Goal: Task Accomplishment & Management: Use online tool/utility

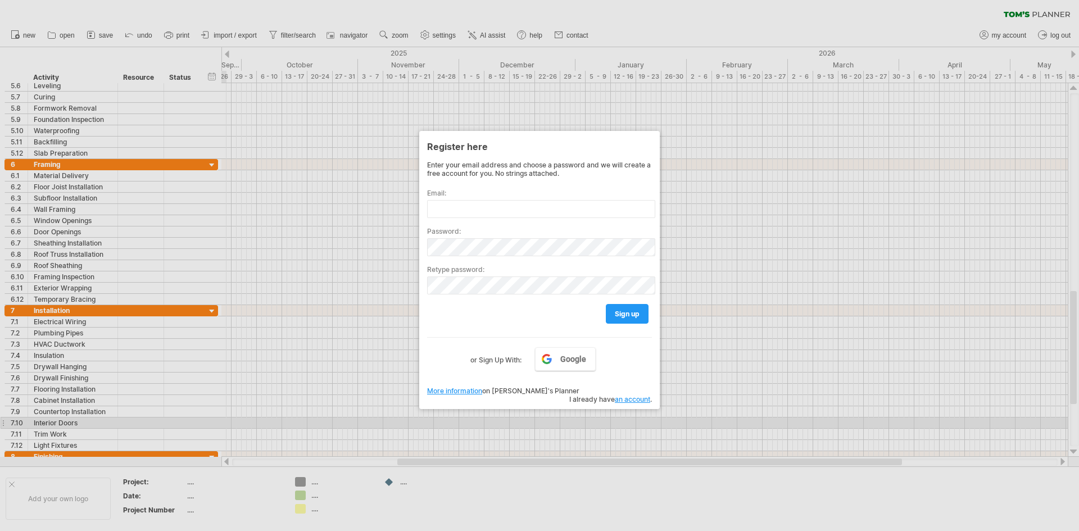
click at [623, 421] on div at bounding box center [539, 265] width 1079 height 531
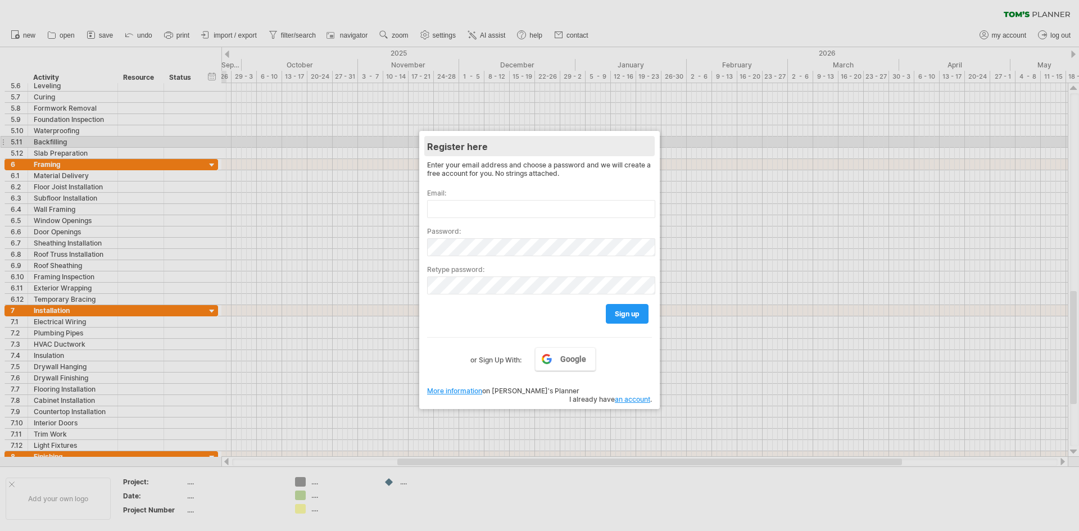
click at [551, 142] on div "Register here" at bounding box center [539, 146] width 225 height 20
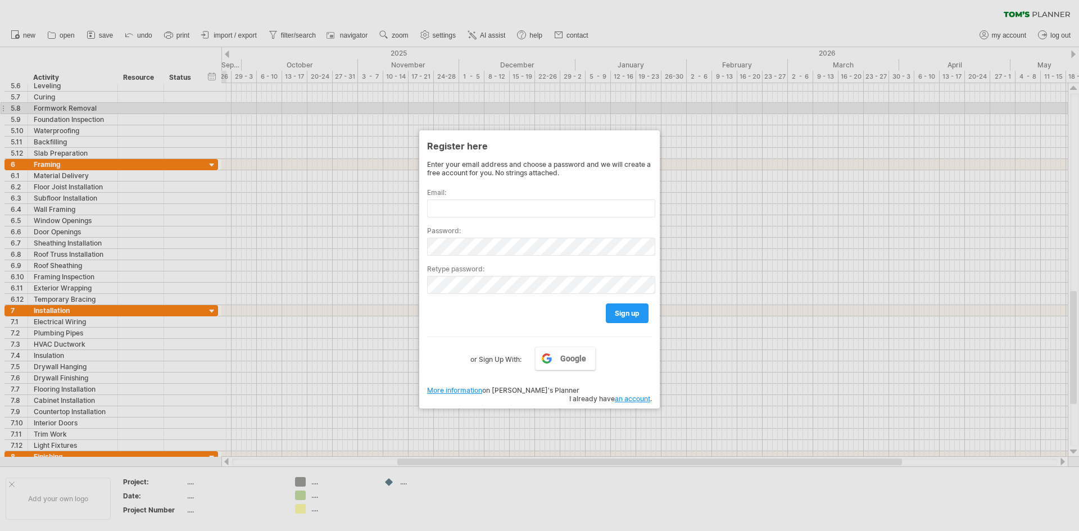
click at [481, 111] on div at bounding box center [539, 265] width 1079 height 531
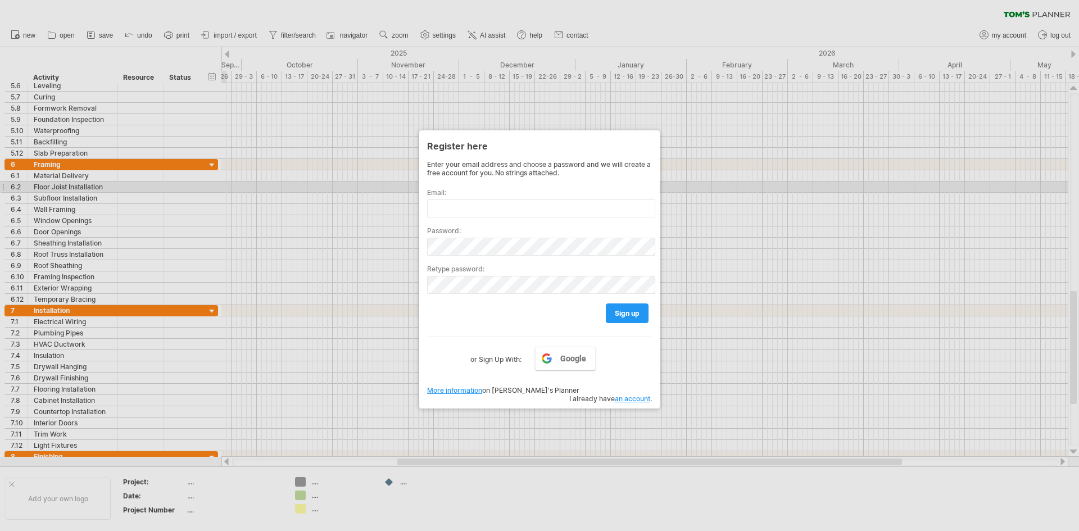
drag, startPoint x: 437, startPoint y: 192, endPoint x: 363, endPoint y: 232, distance: 85.0
click at [433, 197] on div "Email:" at bounding box center [539, 198] width 225 height 38
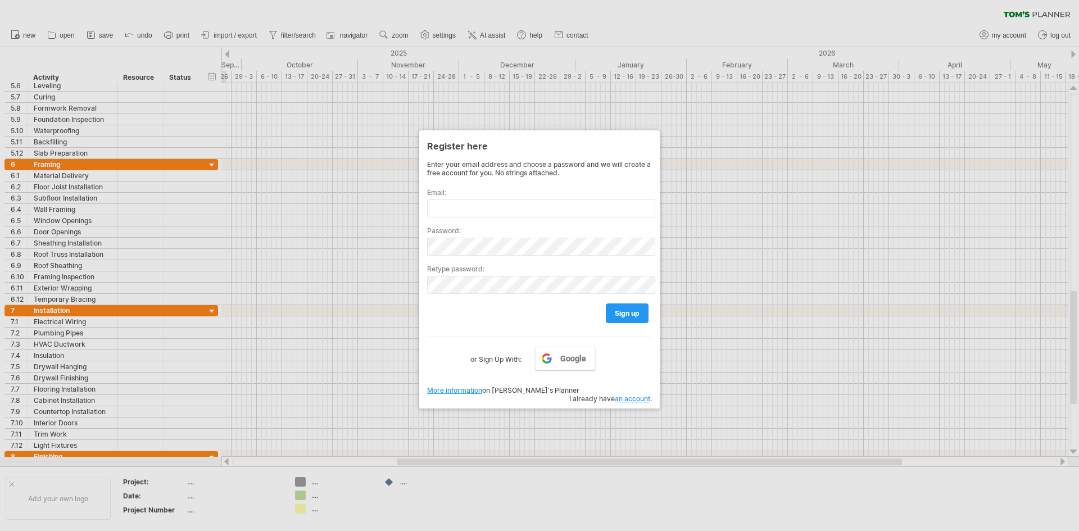
click at [994, 28] on div at bounding box center [539, 265] width 1079 height 531
click at [993, 37] on div at bounding box center [539, 265] width 1079 height 531
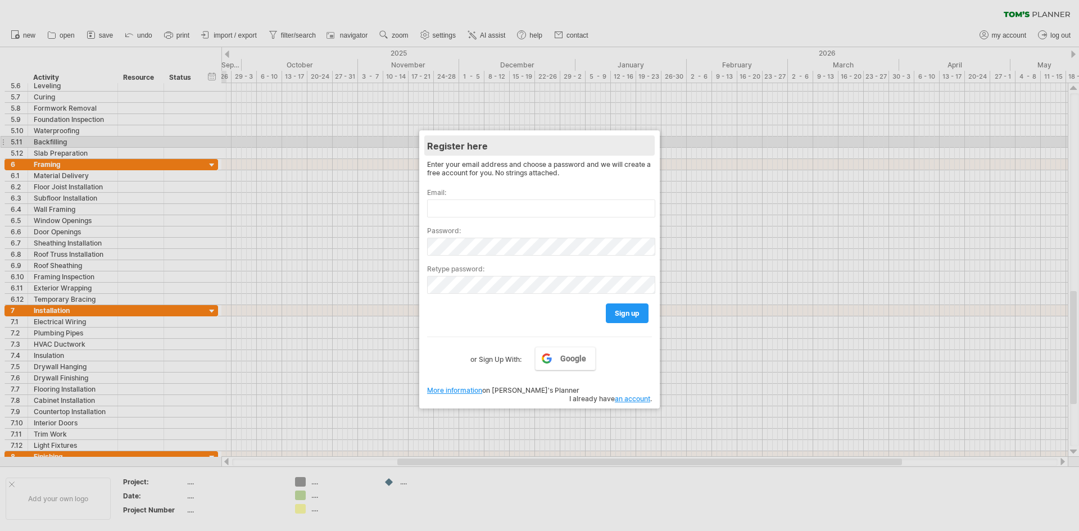
click at [510, 143] on div "Register here" at bounding box center [539, 145] width 225 height 20
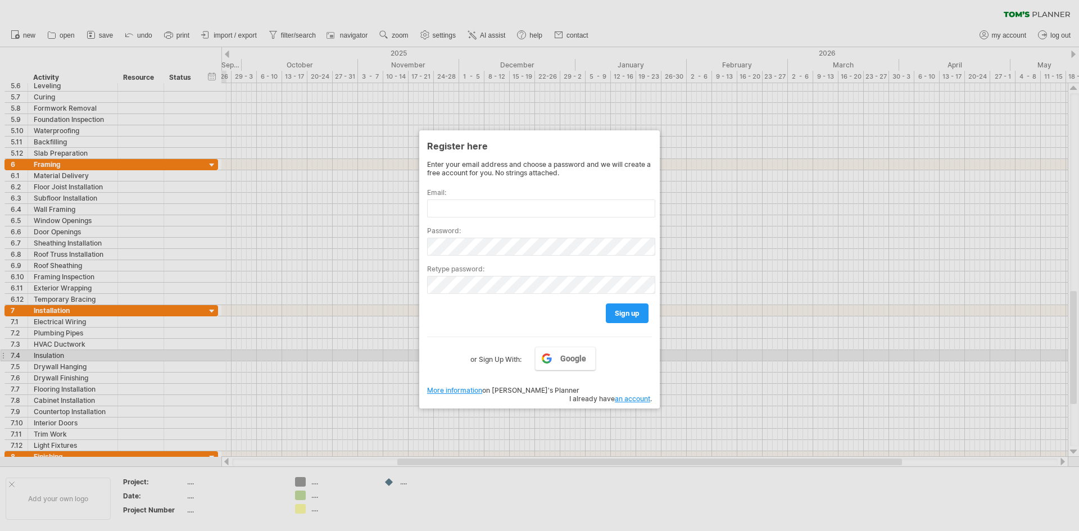
click at [497, 363] on label "or Sign Up With:" at bounding box center [496, 356] width 51 height 19
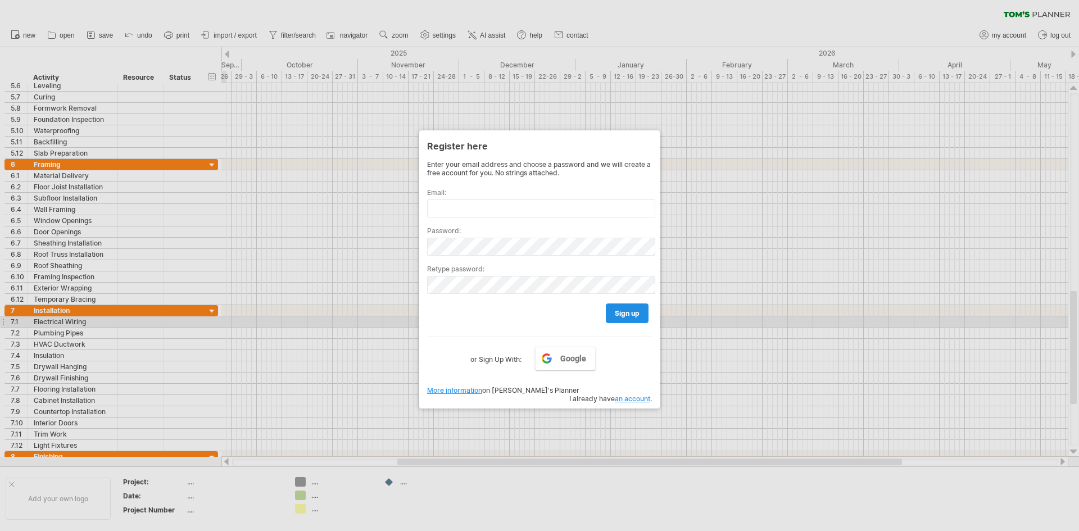
click at [620, 315] on span "sign up" at bounding box center [627, 313] width 25 height 8
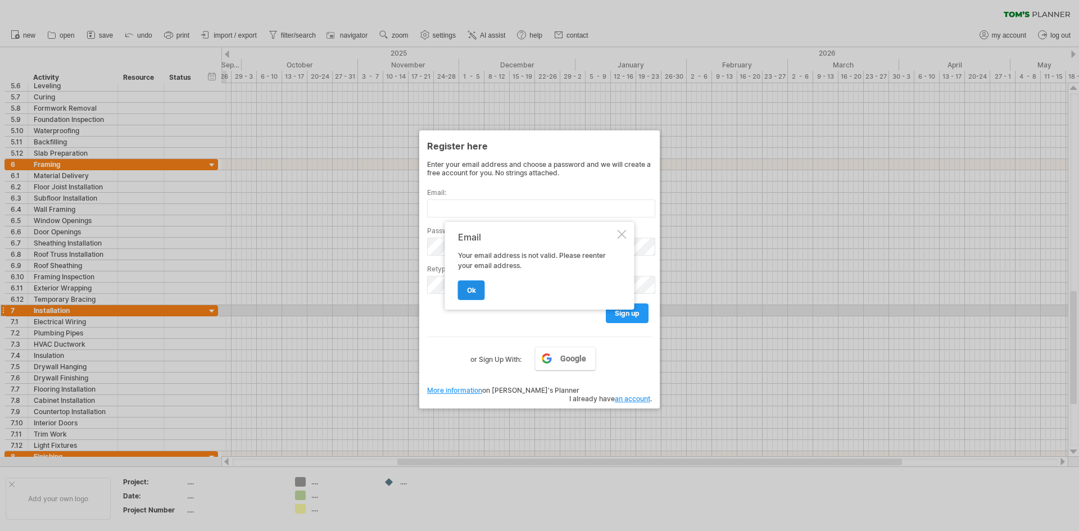
click at [471, 286] on span "ok" at bounding box center [471, 290] width 9 height 8
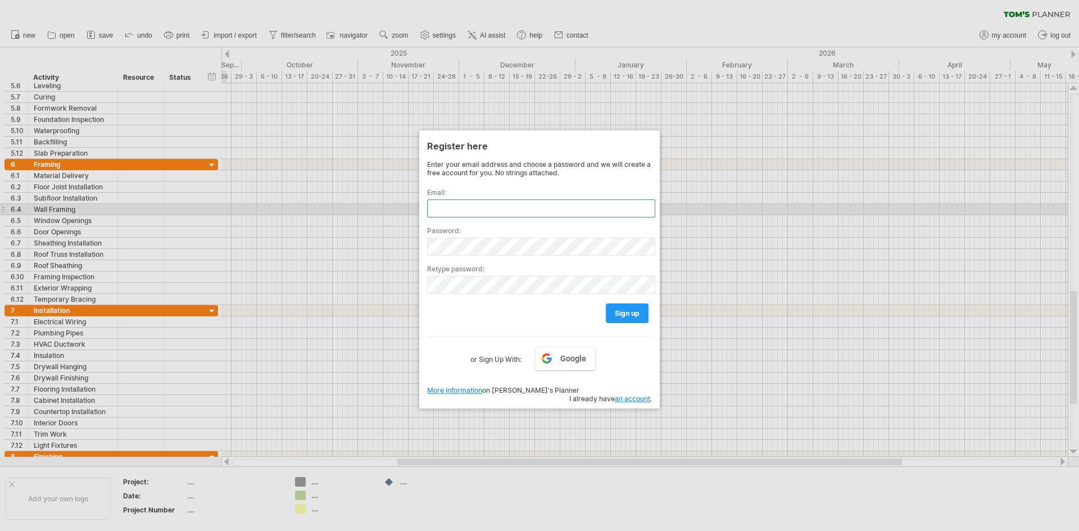
click at [477, 205] on input "text" at bounding box center [541, 209] width 228 height 18
paste input "******"
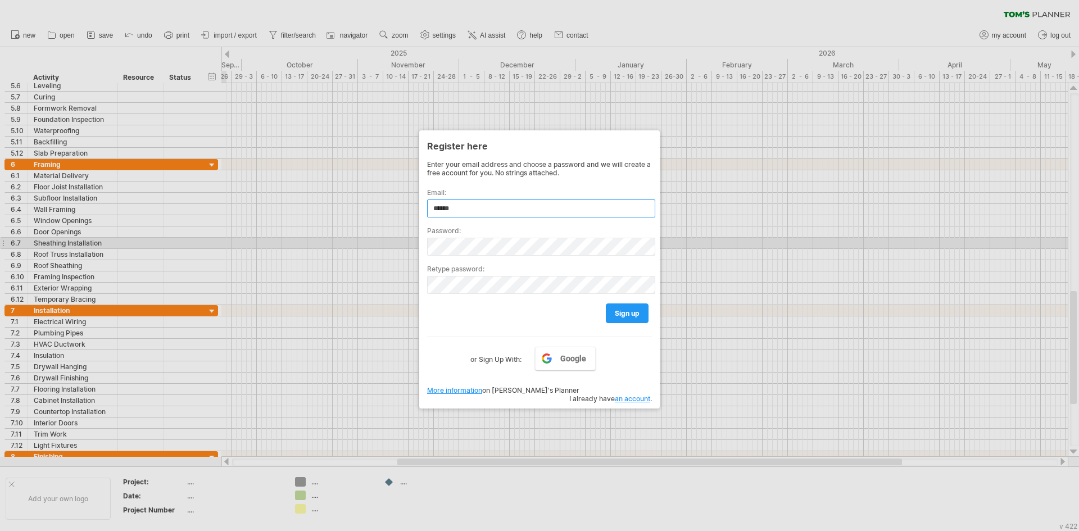
type input "******"
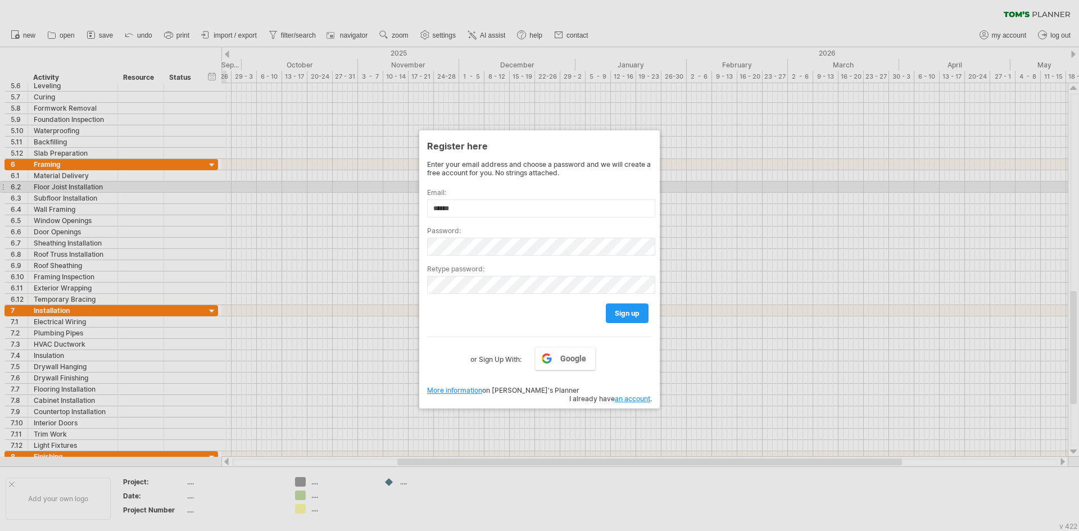
click at [488, 186] on div "Email: ******" at bounding box center [539, 198] width 225 height 38
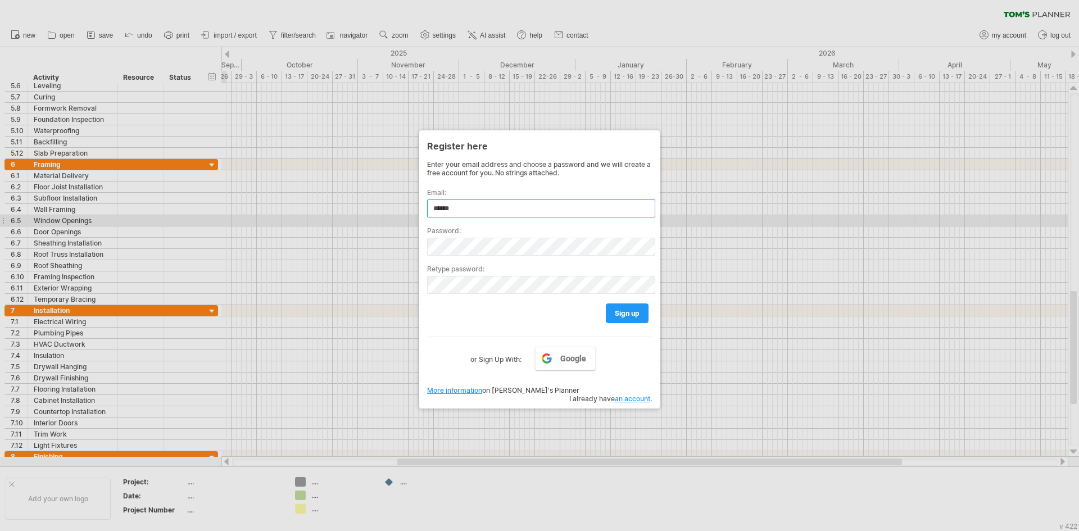
drag, startPoint x: 483, startPoint y: 216, endPoint x: 392, endPoint y: 227, distance: 92.3
click at [392, 227] on div "Trying to reach [DOMAIN_NAME] Connected again... 0% clear filter new 1" at bounding box center [539, 265] width 1079 height 531
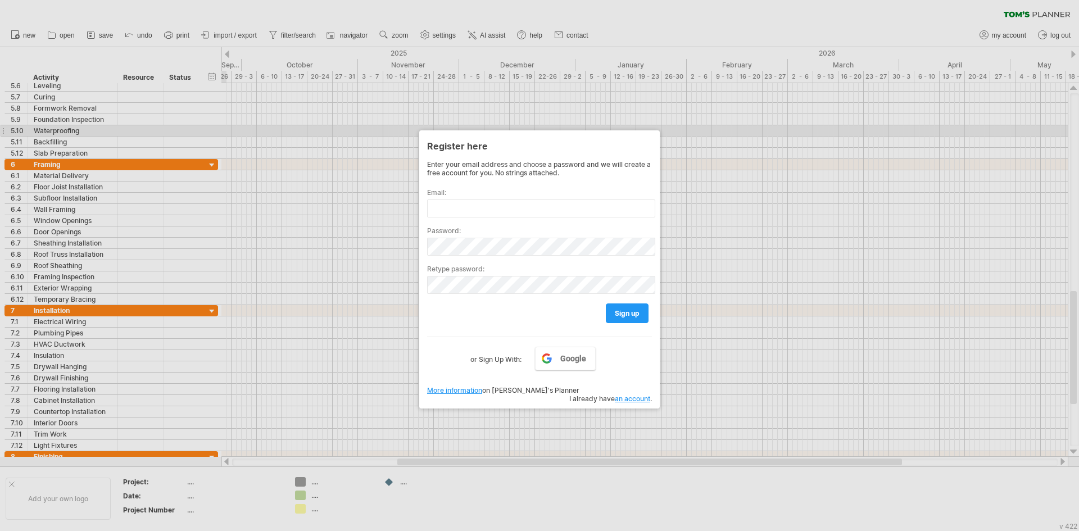
click at [460, 128] on div at bounding box center [539, 265] width 1079 height 531
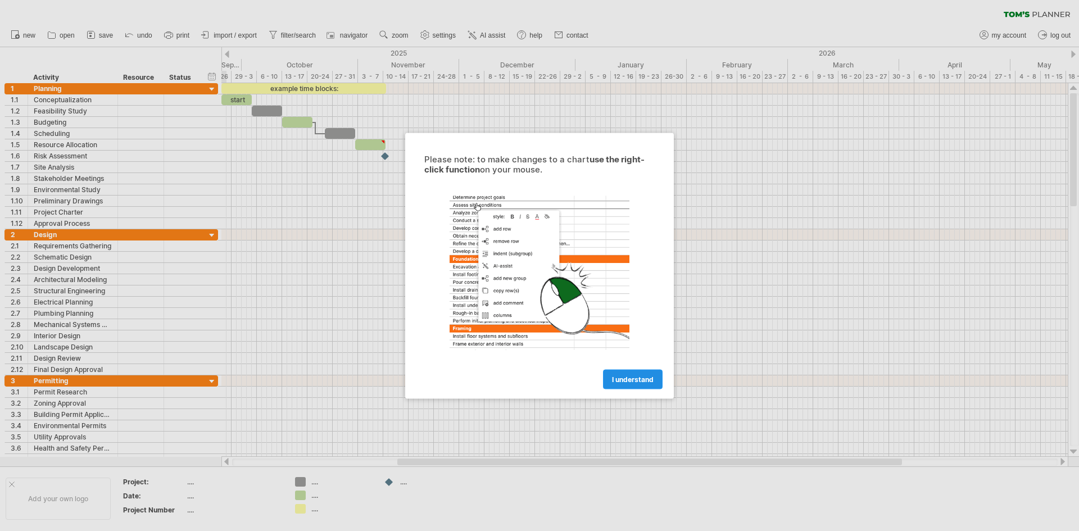
click at [636, 380] on span "I understand" at bounding box center [633, 379] width 42 height 8
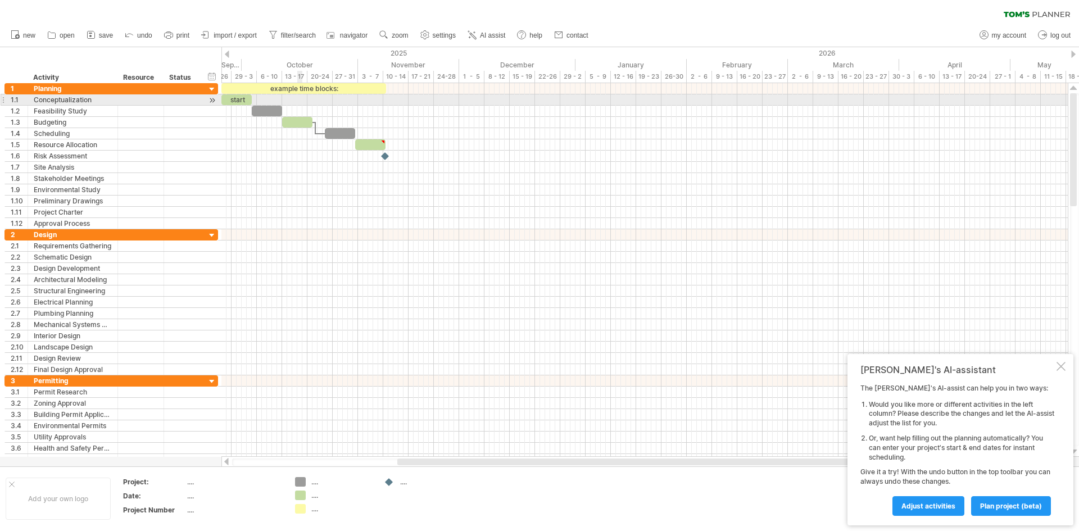
click at [300, 100] on div at bounding box center [644, 99] width 847 height 11
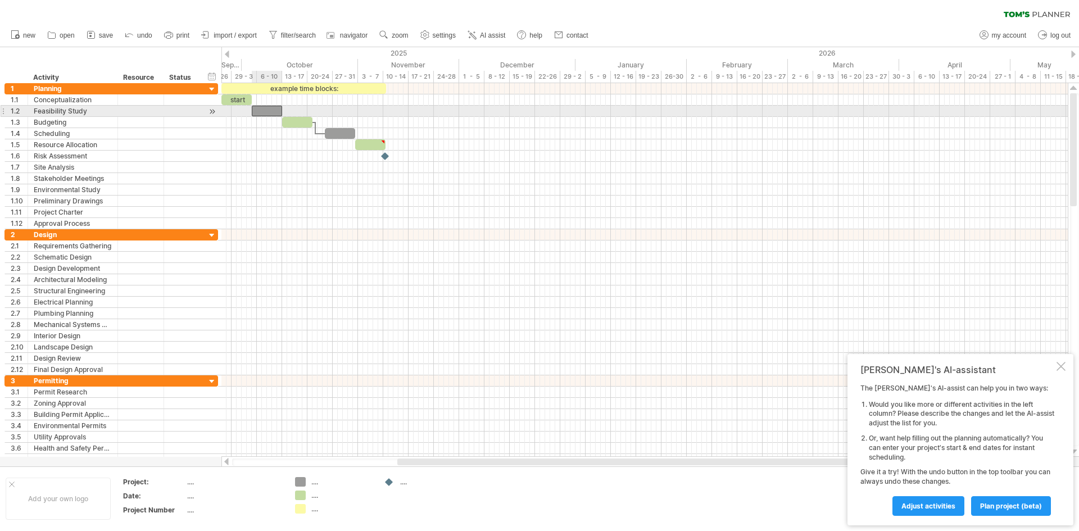
click at [259, 108] on div at bounding box center [267, 111] width 30 height 11
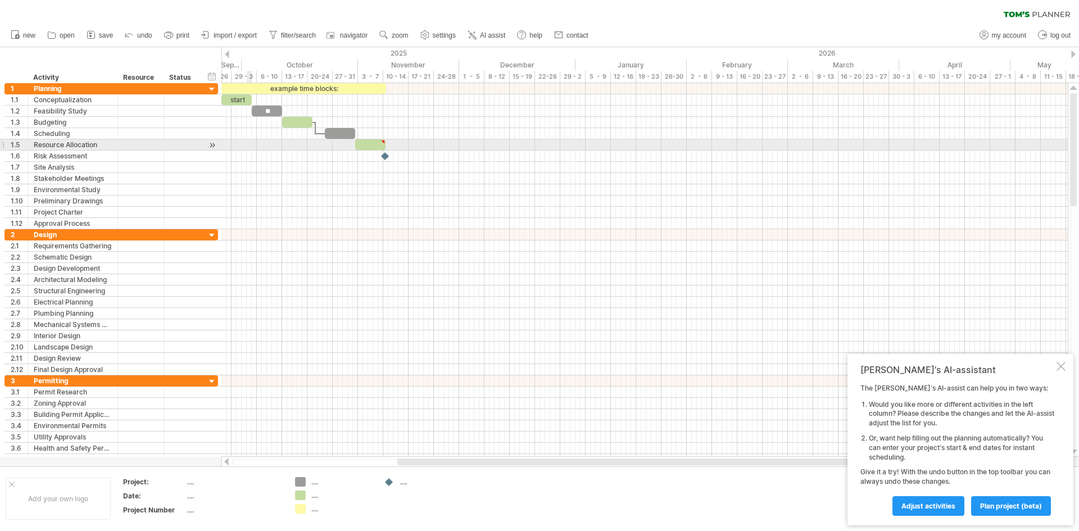
drag, startPoint x: 250, startPoint y: 148, endPoint x: 448, endPoint y: 144, distance: 198.5
click at [251, 147] on div at bounding box center [644, 144] width 847 height 11
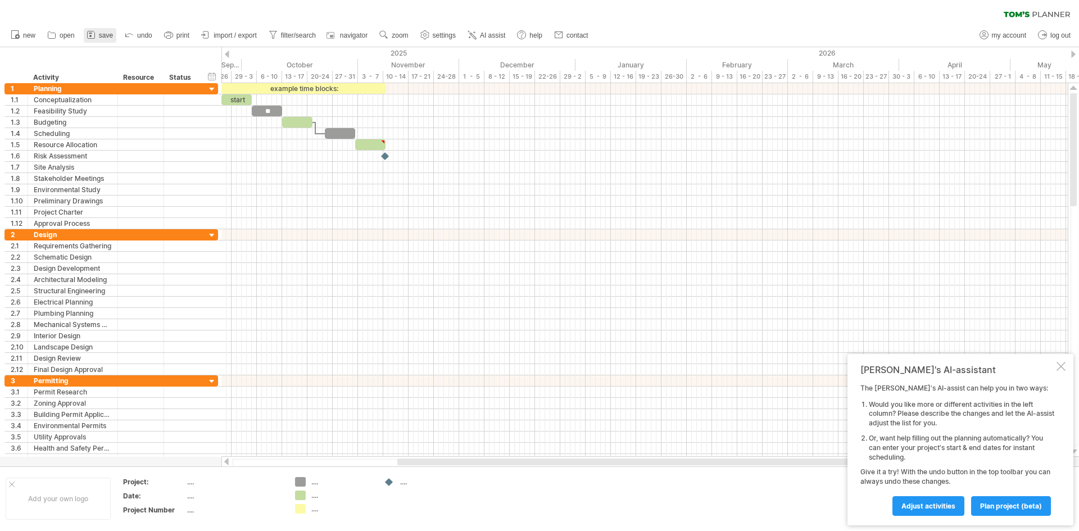
click at [94, 30] on icon at bounding box center [90, 34] width 11 height 11
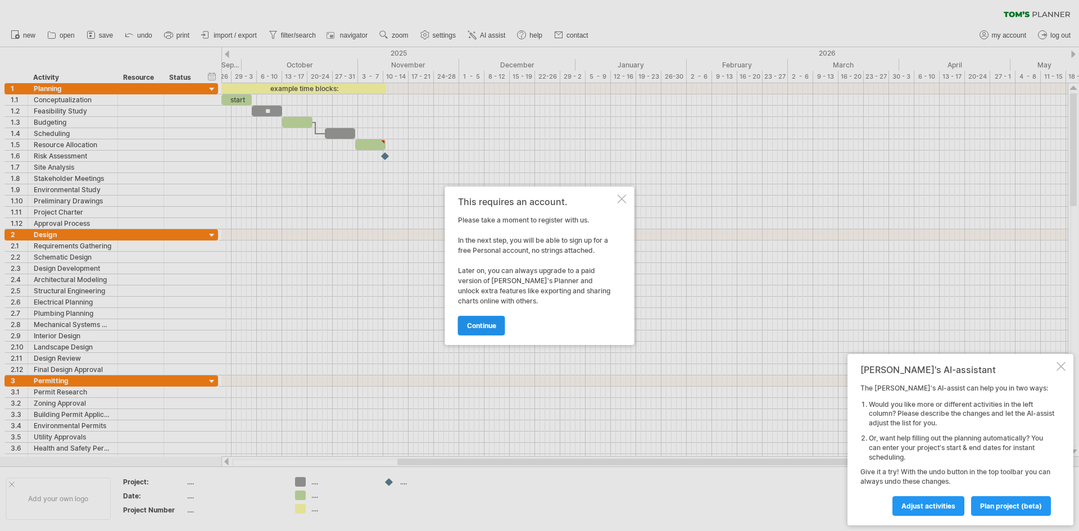
click at [492, 328] on span "continue" at bounding box center [481, 326] width 29 height 8
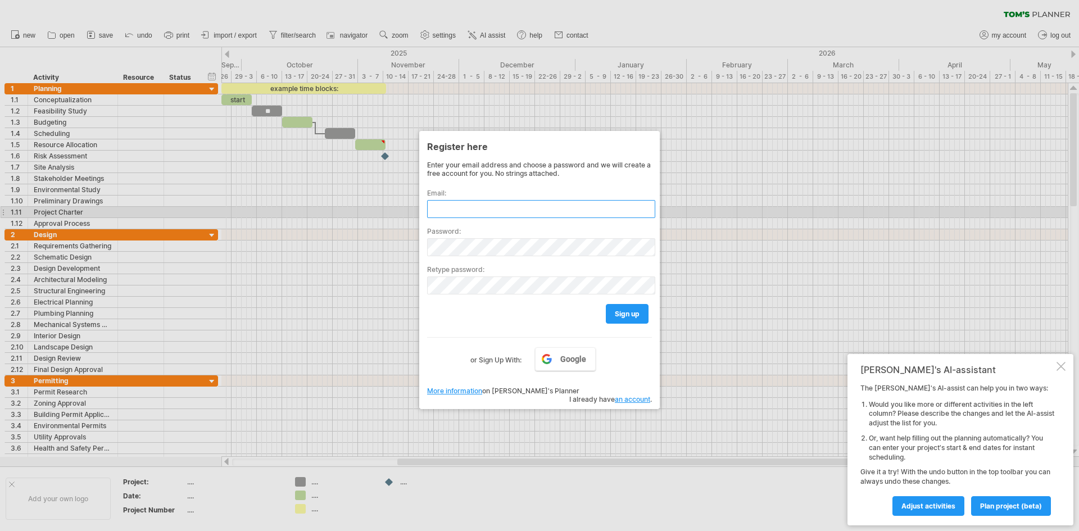
click at [502, 210] on input "text" at bounding box center [541, 209] width 228 height 18
click at [502, 214] on input "text" at bounding box center [541, 209] width 228 height 18
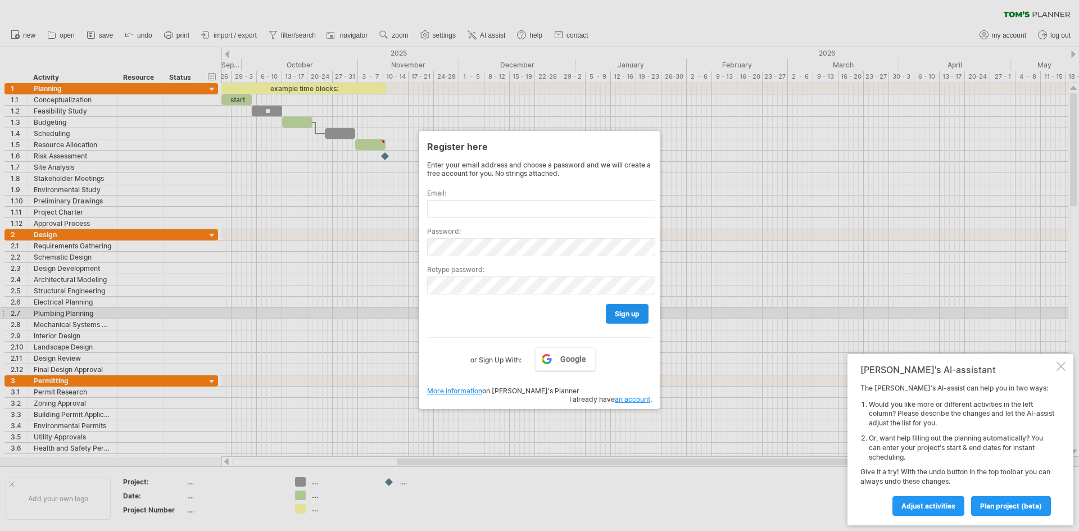
click at [616, 315] on span "sign up" at bounding box center [627, 314] width 25 height 8
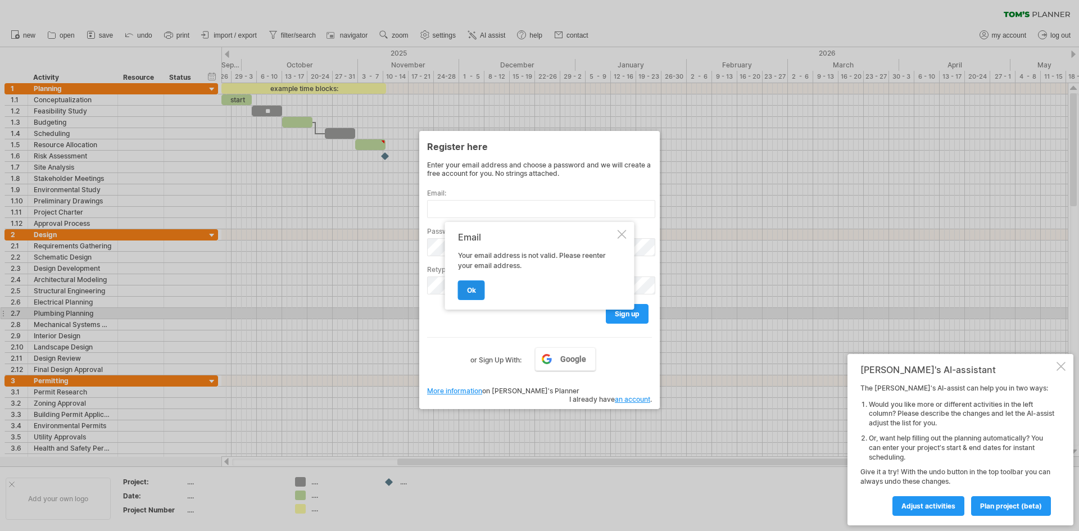
click at [469, 288] on span "ok" at bounding box center [471, 290] width 9 height 8
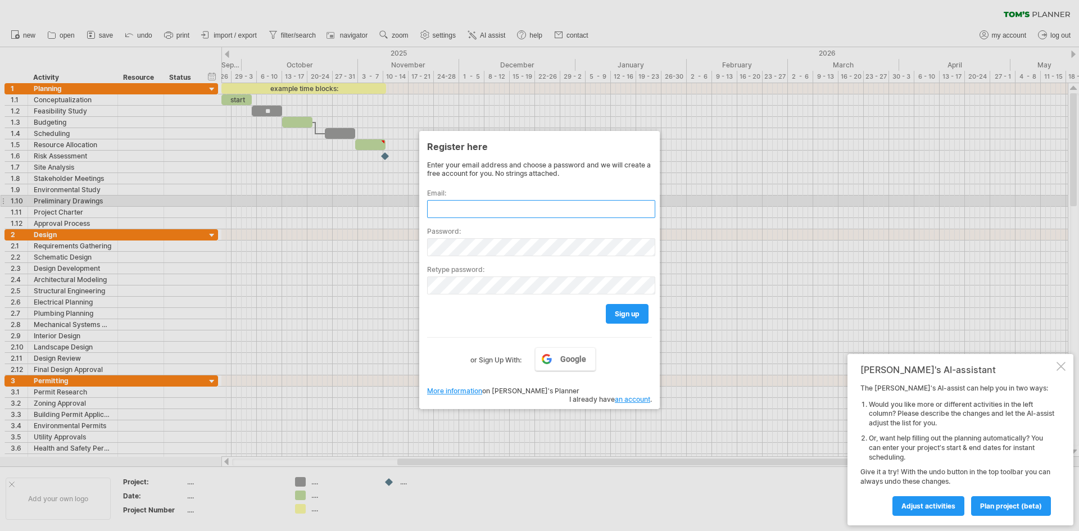
click at [467, 204] on input "text" at bounding box center [541, 209] width 228 height 18
click at [564, 207] on input "text" at bounding box center [541, 209] width 228 height 18
paste input "**********"
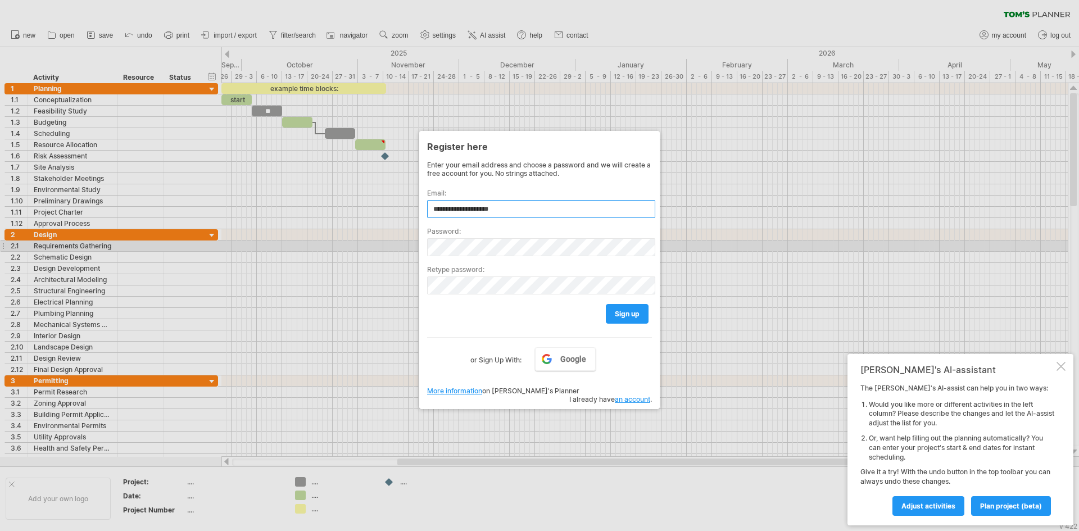
type input "**********"
click at [481, 237] on div "Password:" at bounding box center [539, 237] width 225 height 38
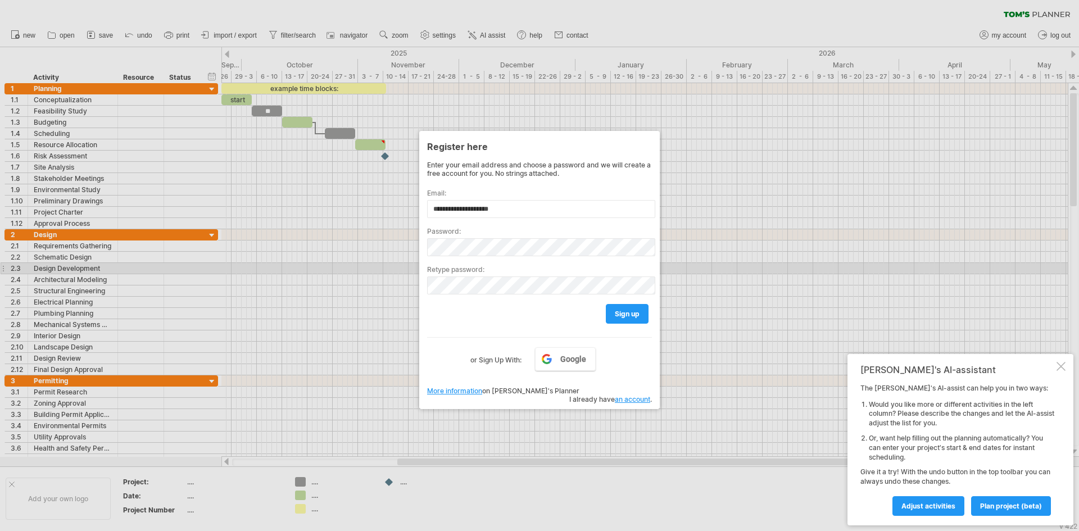
click at [561, 274] on div "Retype password:" at bounding box center [539, 275] width 225 height 38
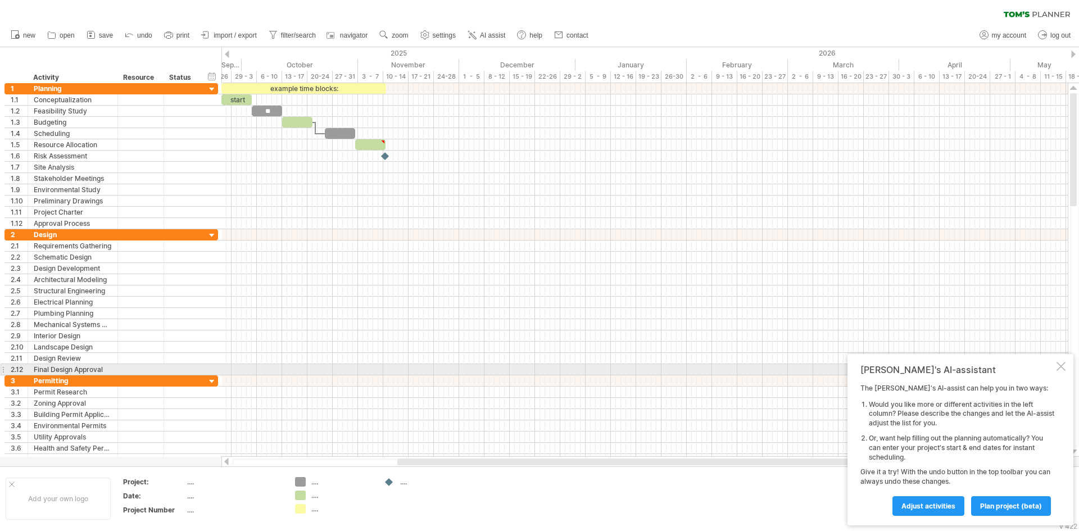
click at [1065, 368] on div at bounding box center [1061, 366] width 9 height 9
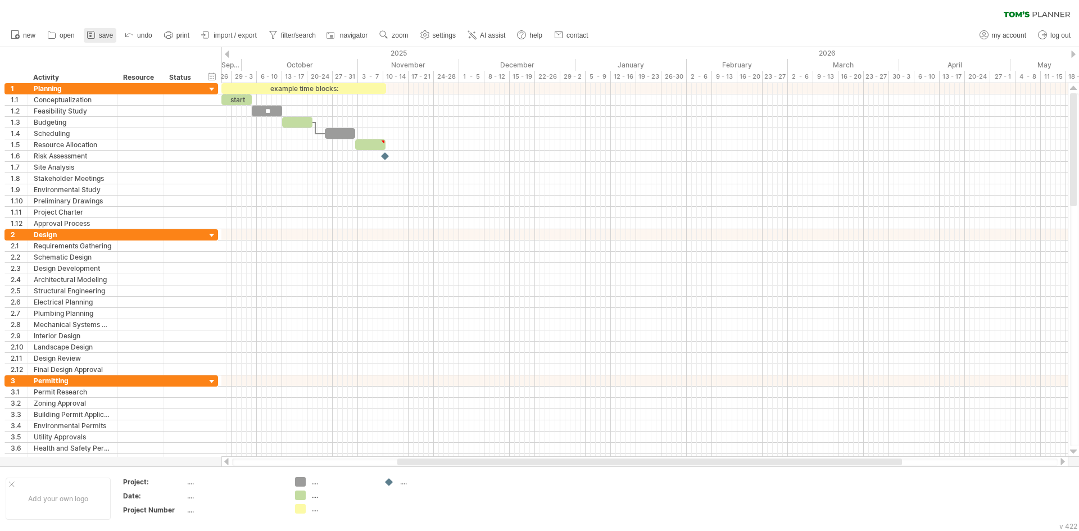
click at [94, 34] on icon at bounding box center [90, 34] width 11 height 11
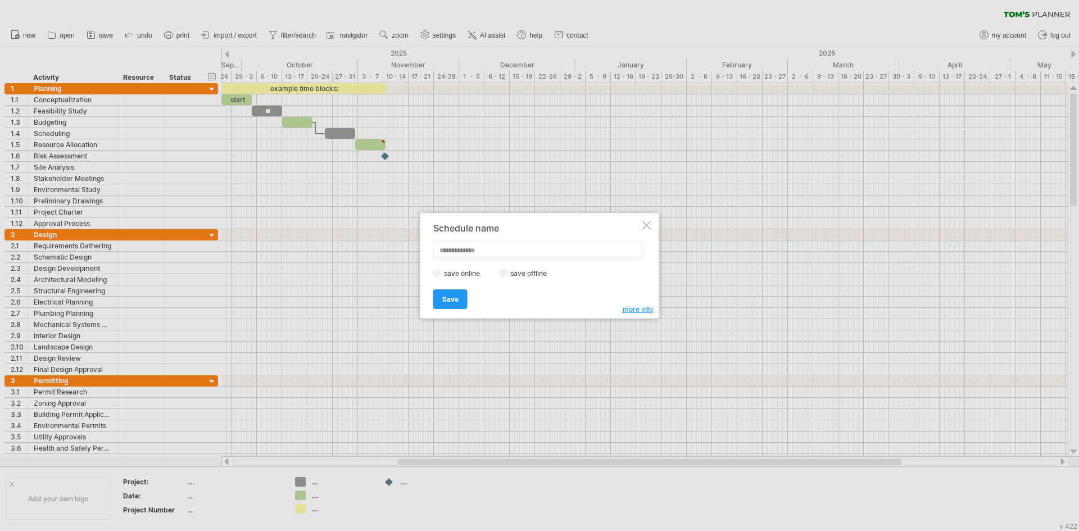
click at [480, 248] on input "text" at bounding box center [538, 251] width 210 height 18
click at [524, 274] on label "save offline" at bounding box center [532, 273] width 49 height 8
click at [467, 248] on input "text" at bounding box center [538, 251] width 210 height 18
type input "**********"
click at [455, 298] on span "Save" at bounding box center [450, 299] width 16 height 8
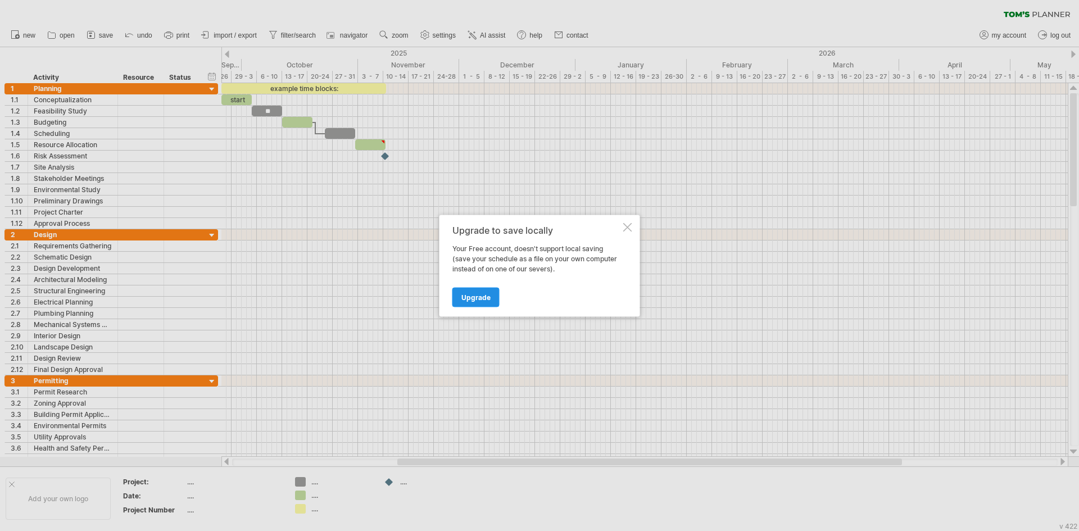
click at [480, 299] on span "Upgrade" at bounding box center [476, 297] width 29 height 8
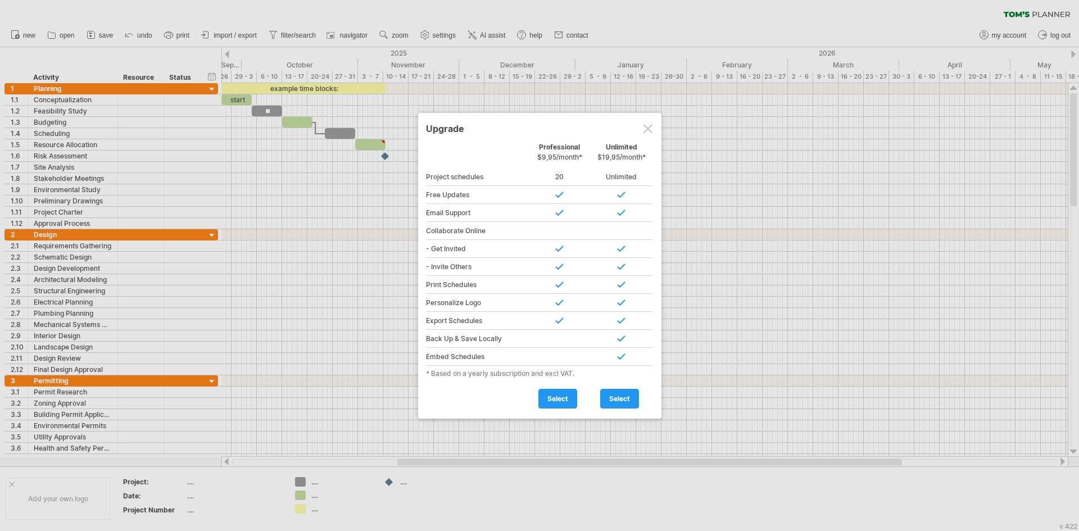
click at [648, 127] on div at bounding box center [648, 128] width 9 height 9
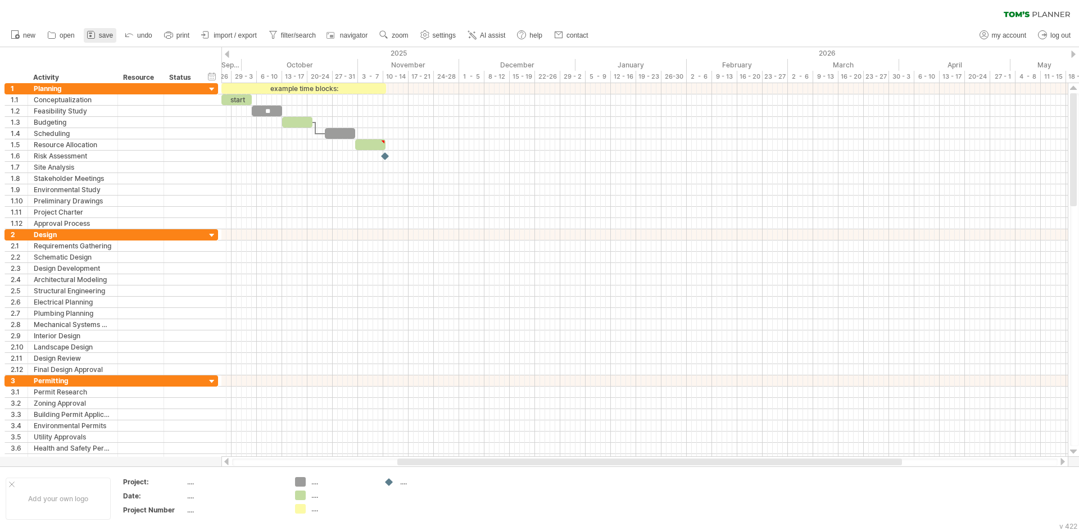
click at [93, 34] on icon at bounding box center [90, 34] width 11 height 11
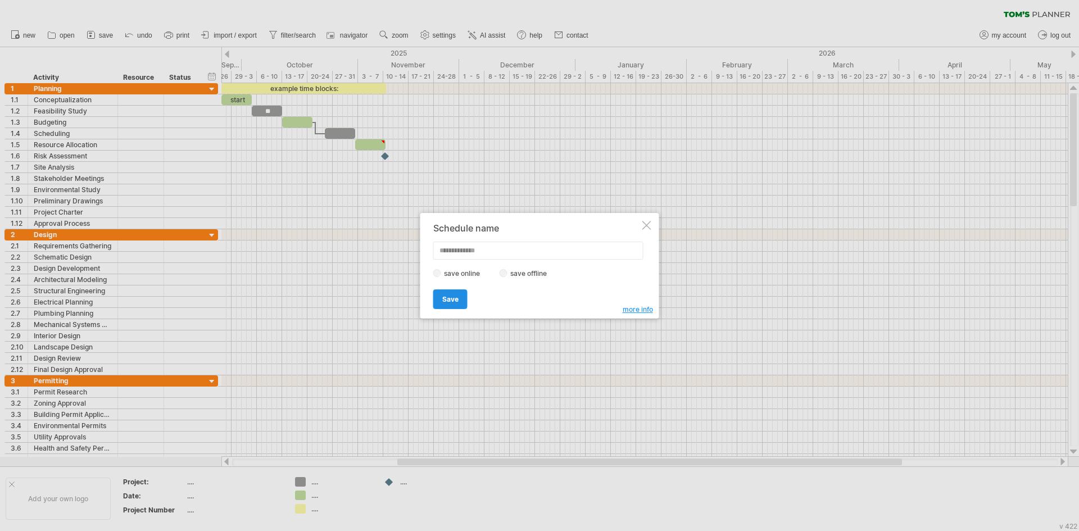
click at [450, 300] on span "Save" at bounding box center [450, 299] width 16 height 8
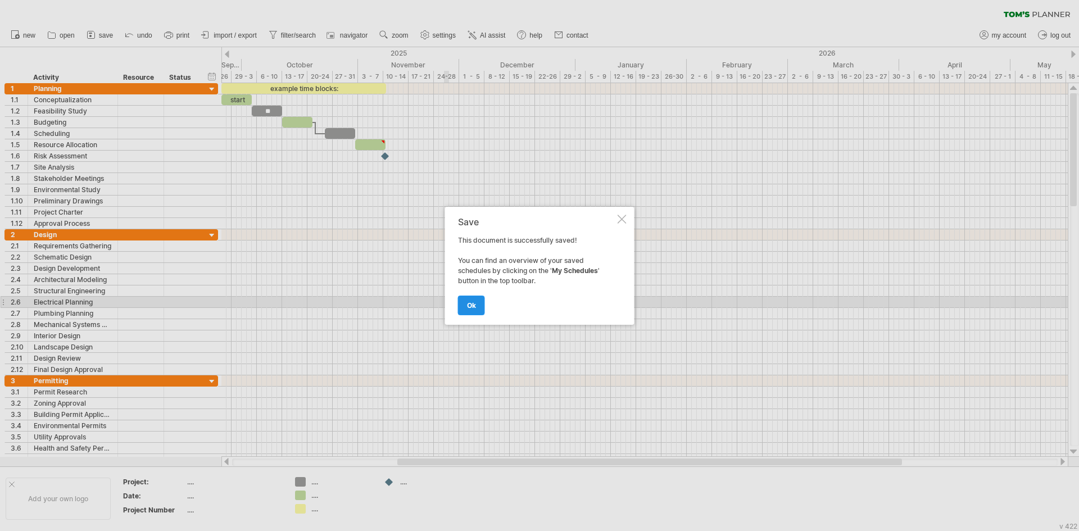
click at [476, 305] on link "ok" at bounding box center [471, 306] width 27 height 20
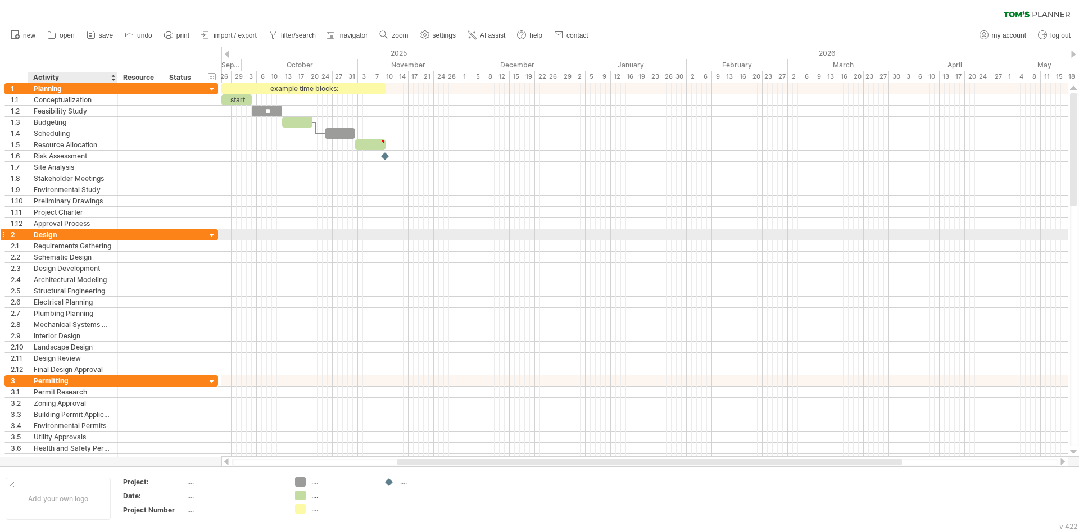
click at [81, 232] on div "Design" at bounding box center [73, 234] width 78 height 11
drag, startPoint x: 60, startPoint y: 234, endPoint x: 0, endPoint y: 233, distance: 59.6
click at [0, 233] on div "**********" at bounding box center [109, 274] width 219 height 382
click at [106, 82] on div "Activity" at bounding box center [72, 77] width 78 height 11
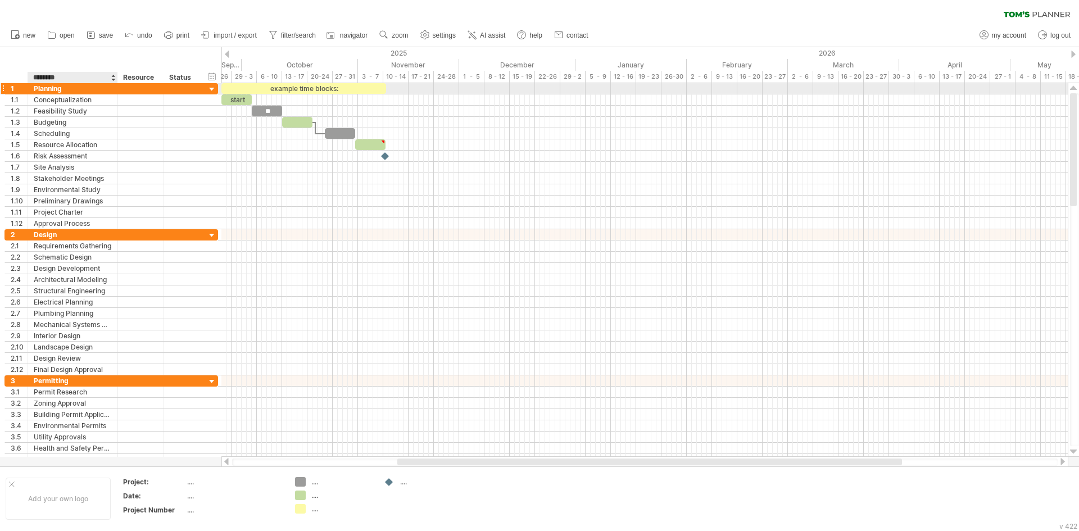
click at [88, 85] on div "Planning" at bounding box center [73, 88] width 78 height 11
click at [81, 96] on div "Conceptualization" at bounding box center [73, 99] width 78 height 11
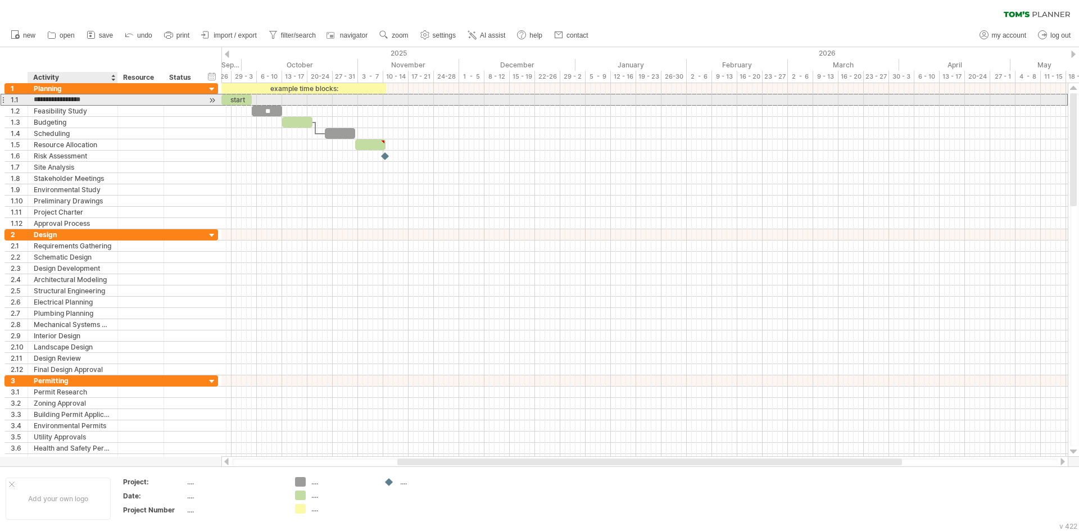
click at [81, 96] on input "**********" at bounding box center [73, 99] width 78 height 11
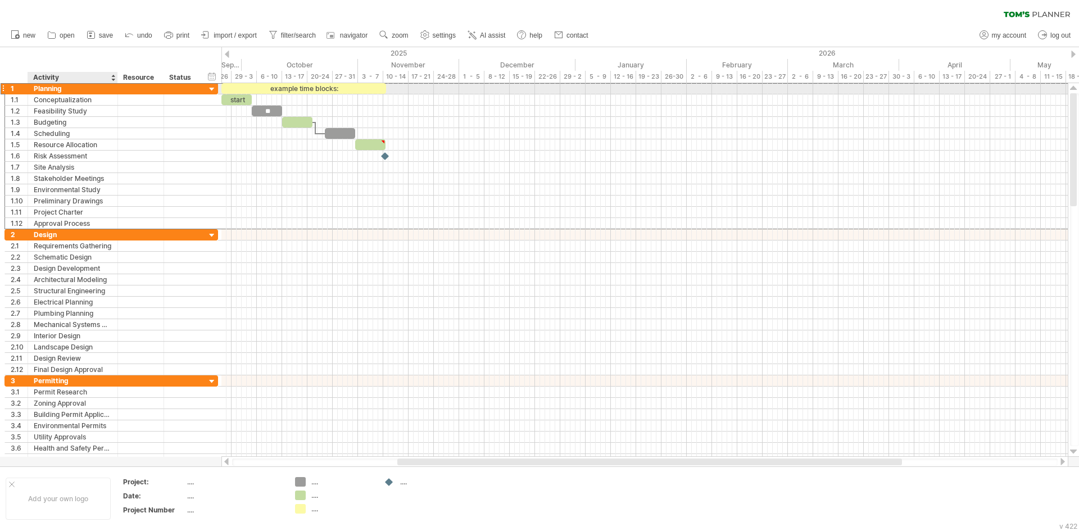
click at [82, 86] on div "Planning" at bounding box center [73, 88] width 78 height 11
click at [107, 29] on link "save" at bounding box center [100, 35] width 33 height 15
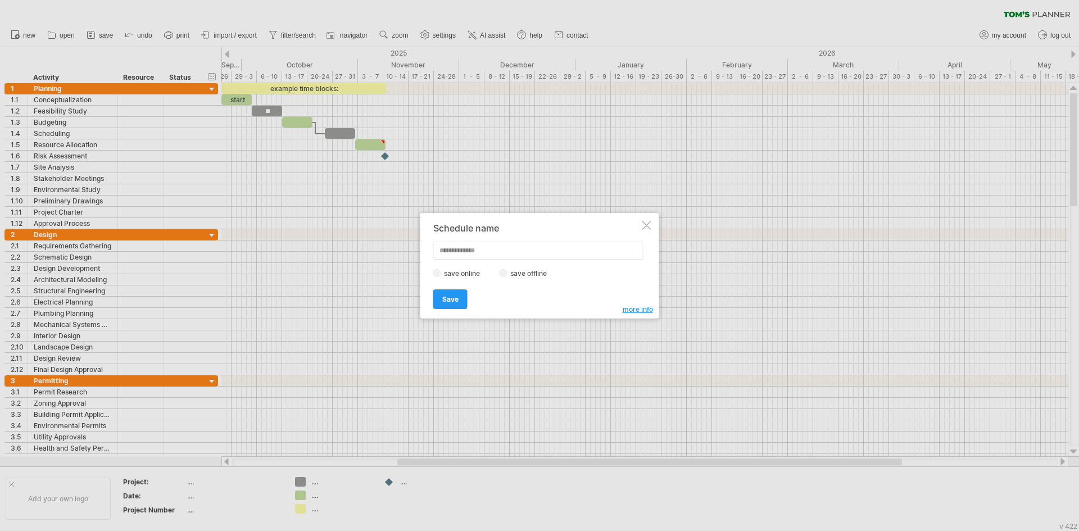
click at [650, 219] on div "Schedule name save online save offline more info Save Save Save schedules onlin…" at bounding box center [539, 266] width 239 height 106
click at [653, 232] on div "Schedule name save online save offline more info Save Save Save schedules onlin…" at bounding box center [539, 266] width 239 height 106
click at [643, 226] on div at bounding box center [647, 225] width 9 height 9
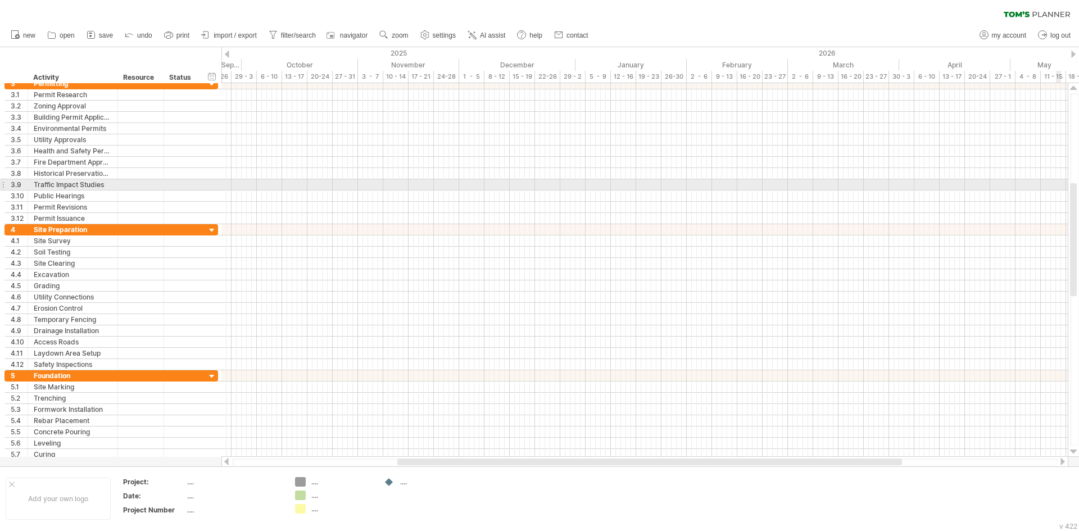
drag, startPoint x: 1071, startPoint y: 98, endPoint x: 1056, endPoint y: 188, distance: 91.1
click at [1056, 188] on div "Trying to reach plan.tomsplanner.com Connected again... 0% loading... clear fil…" at bounding box center [539, 265] width 1079 height 531
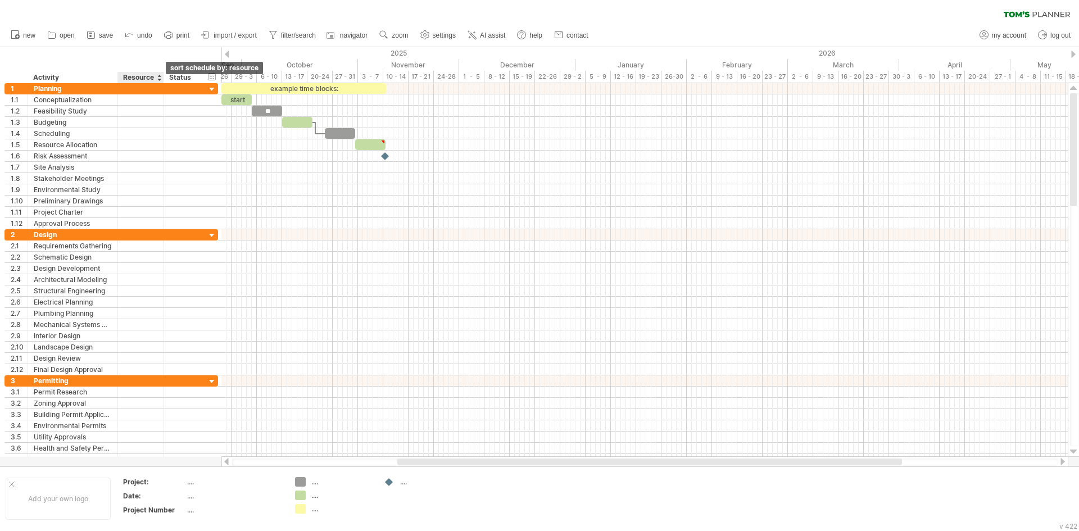
click at [158, 80] on div at bounding box center [159, 77] width 4 height 11
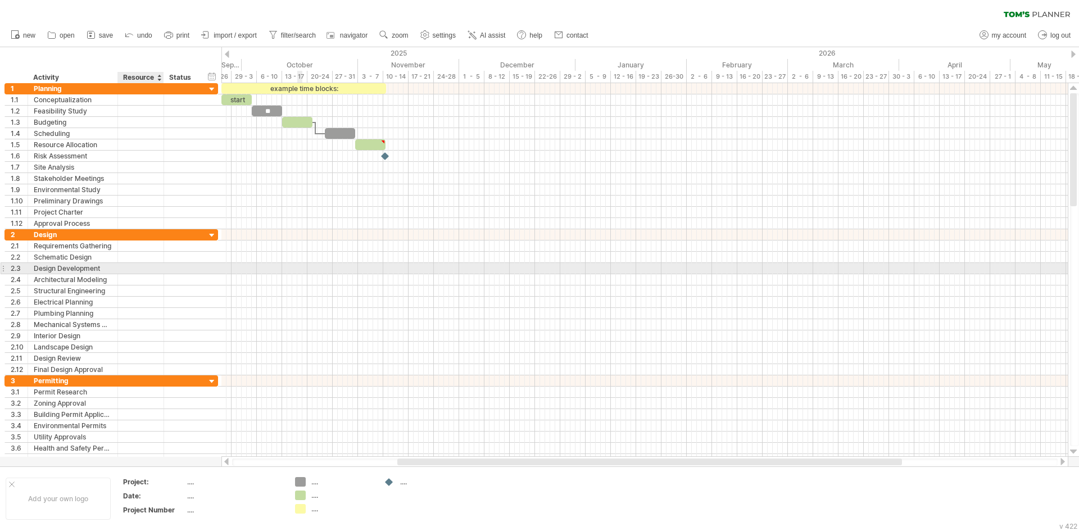
drag, startPoint x: 298, startPoint y: 269, endPoint x: 298, endPoint y: 249, distance: 19.7
click at [299, 269] on div at bounding box center [644, 268] width 847 height 11
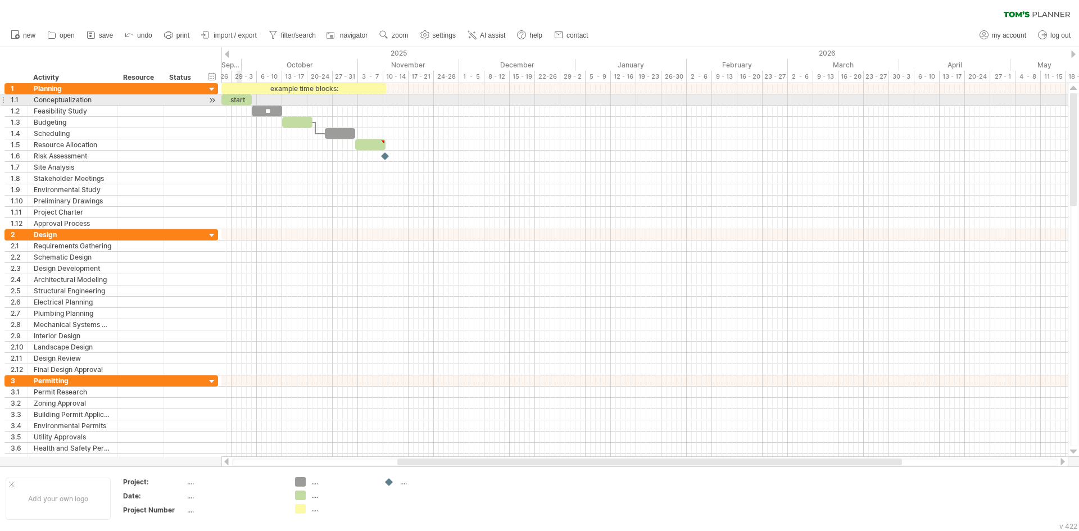
click at [237, 97] on div "start" at bounding box center [236, 99] width 30 height 11
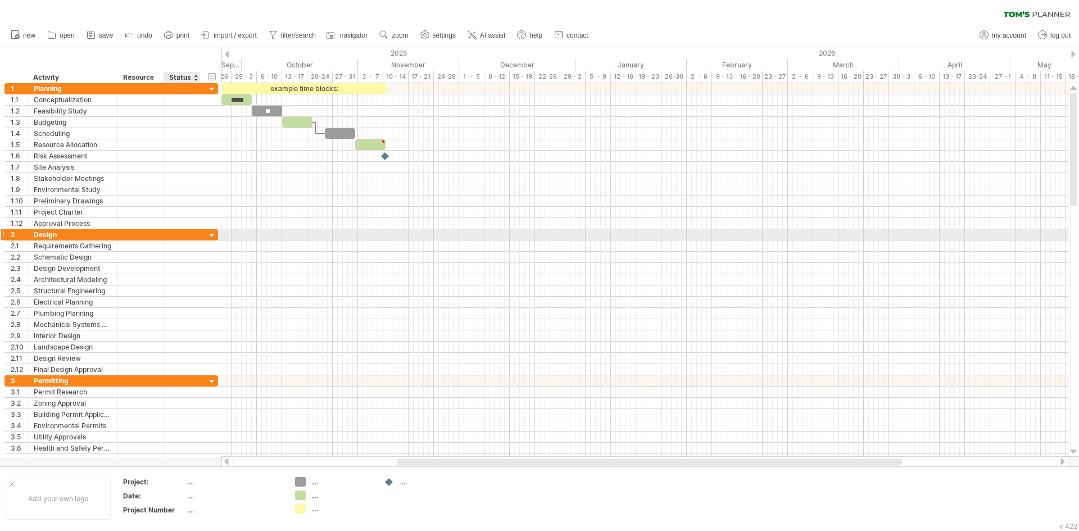
click at [211, 236] on div at bounding box center [212, 235] width 11 height 11
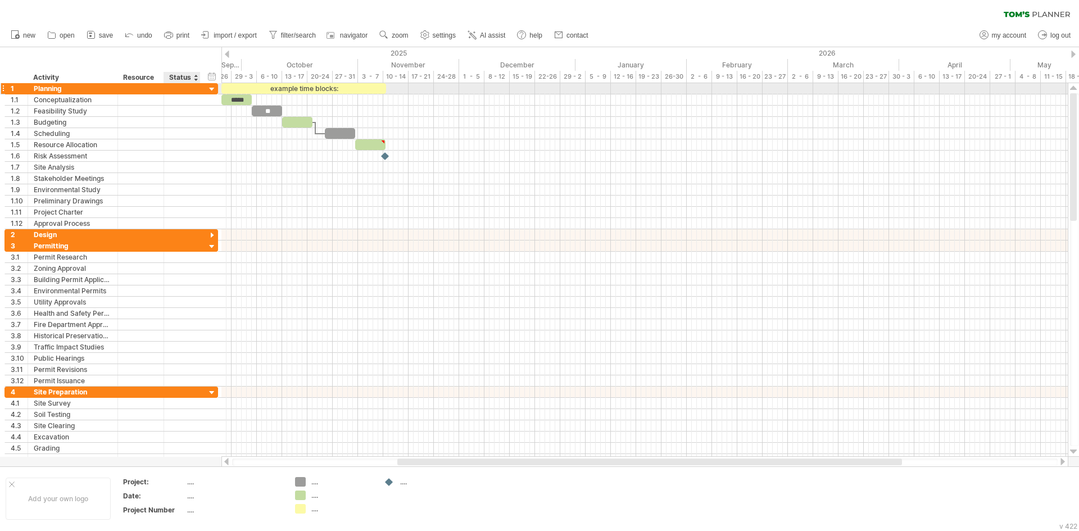
click at [209, 88] on div at bounding box center [212, 89] width 11 height 11
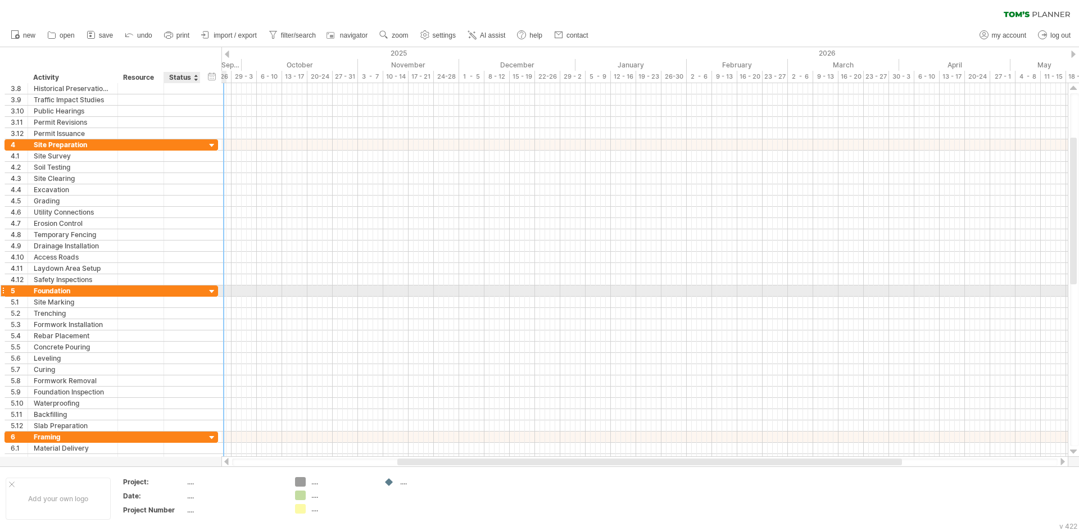
click at [211, 290] on div at bounding box center [212, 292] width 11 height 11
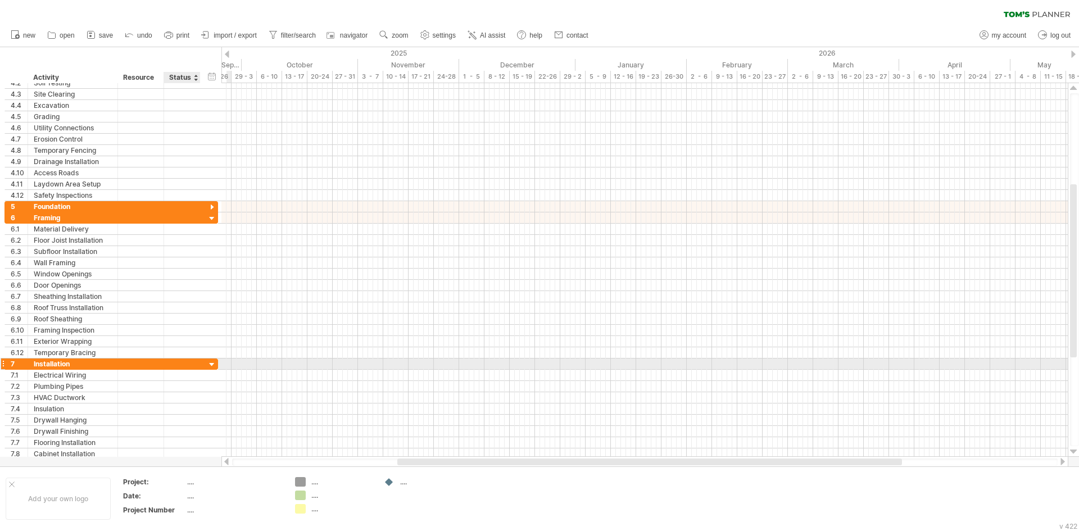
click at [210, 367] on div at bounding box center [212, 365] width 11 height 11
